Goal: Task Accomplishment & Management: Use online tool/utility

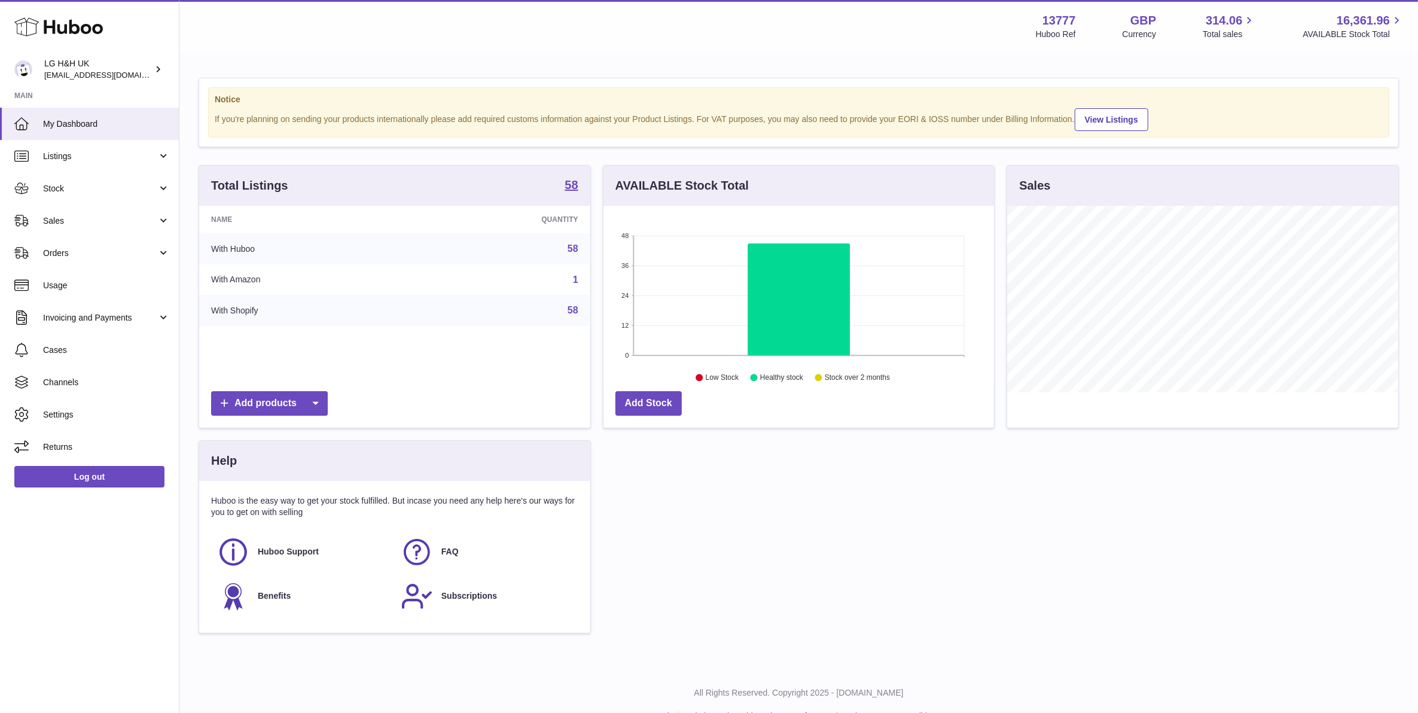
scroll to position [186, 390]
click at [147, 209] on link "Sales" at bounding box center [89, 221] width 179 height 32
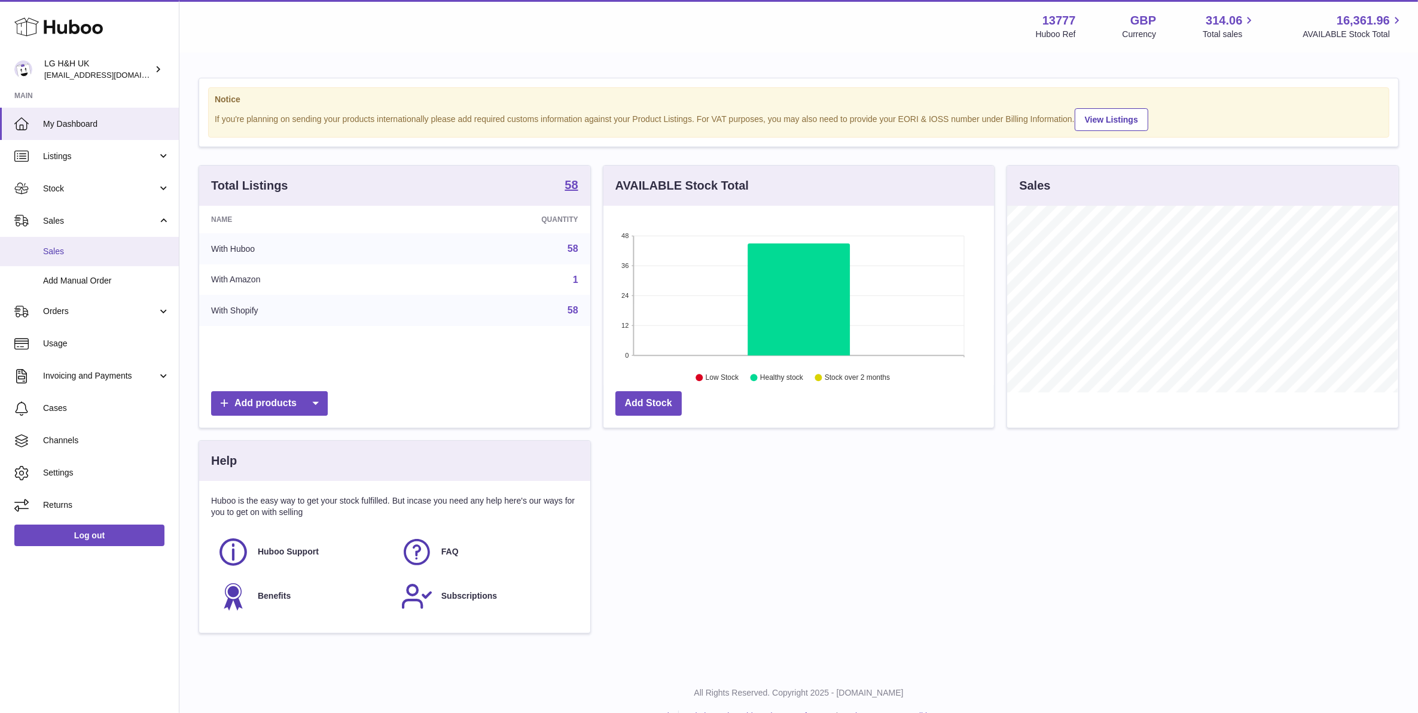
click at [126, 250] on span "Sales" at bounding box center [106, 251] width 127 height 11
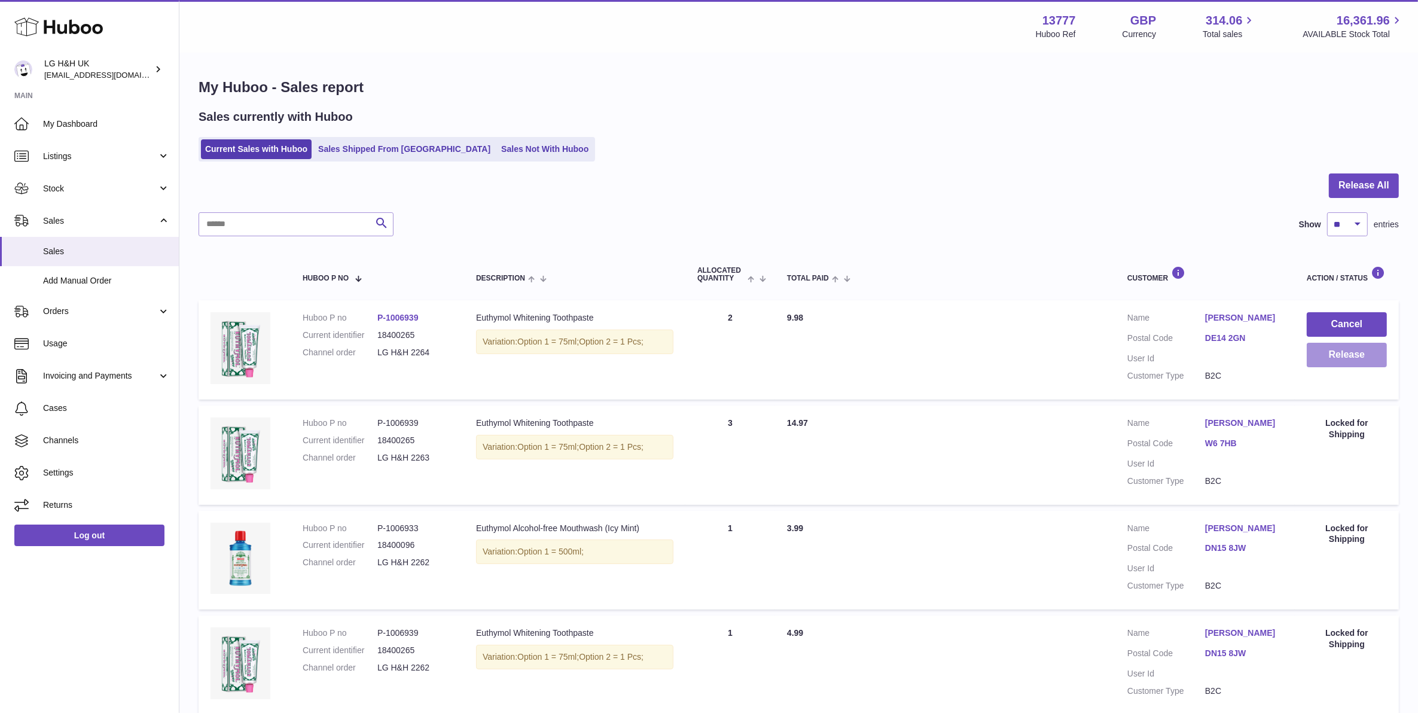
click at [1383, 362] on button "Release" at bounding box center [1347, 355] width 80 height 25
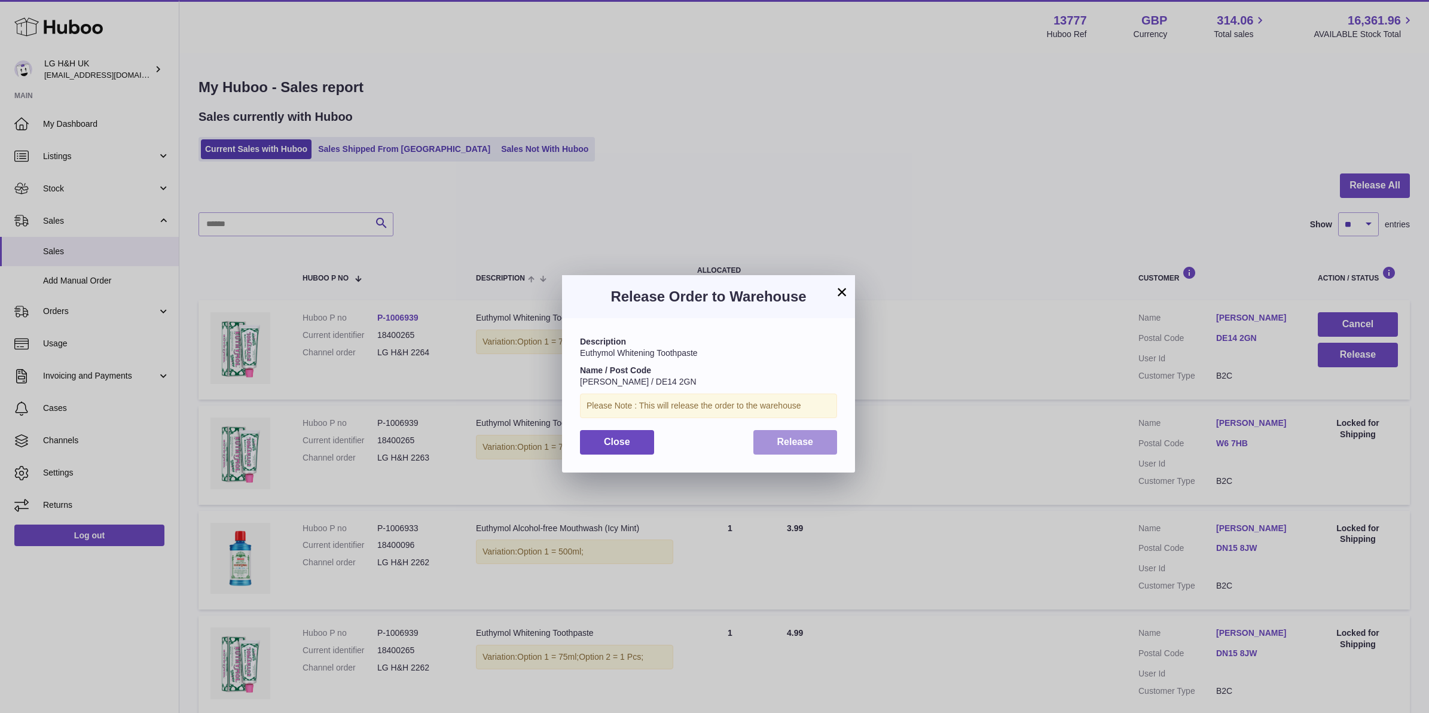
click at [824, 441] on button "Release" at bounding box center [796, 442] width 84 height 25
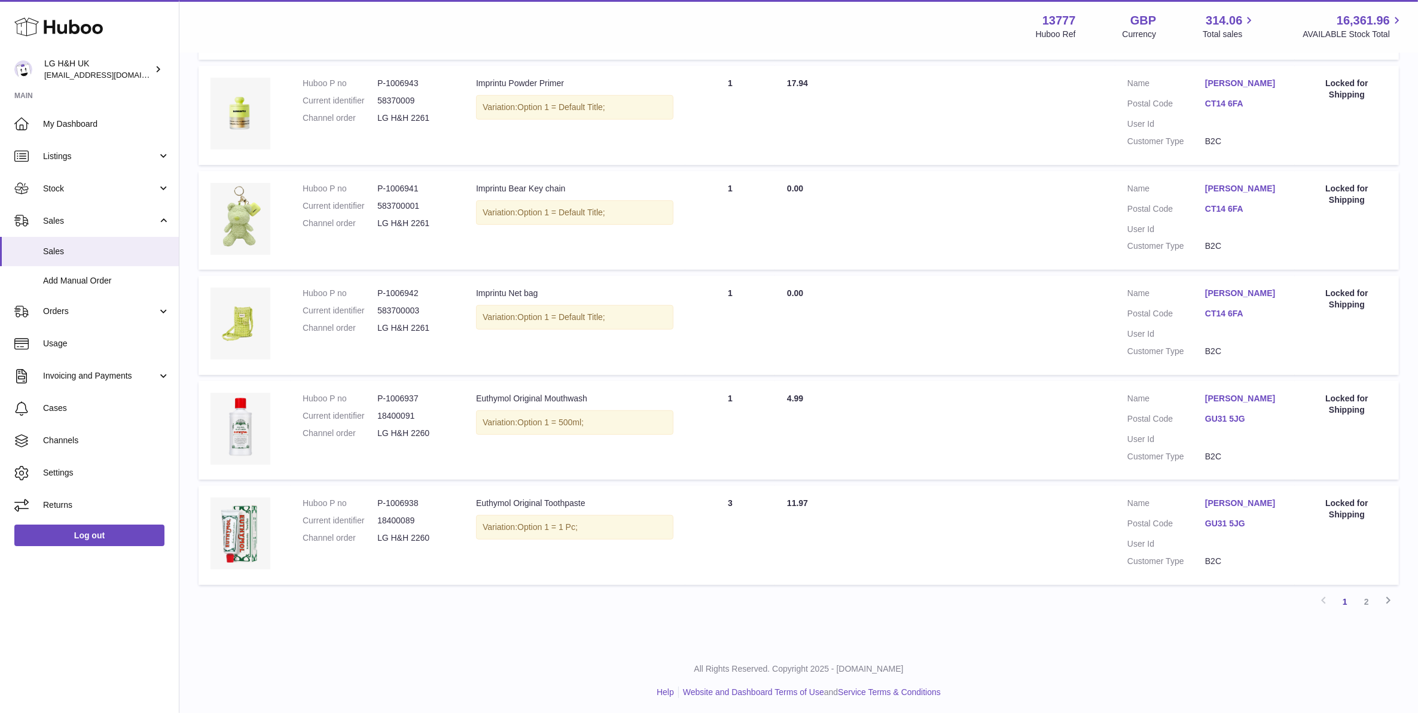
scroll to position [761, 0]
click at [1372, 598] on link "2" at bounding box center [1367, 600] width 22 height 22
